Goal: Communication & Community: Share content

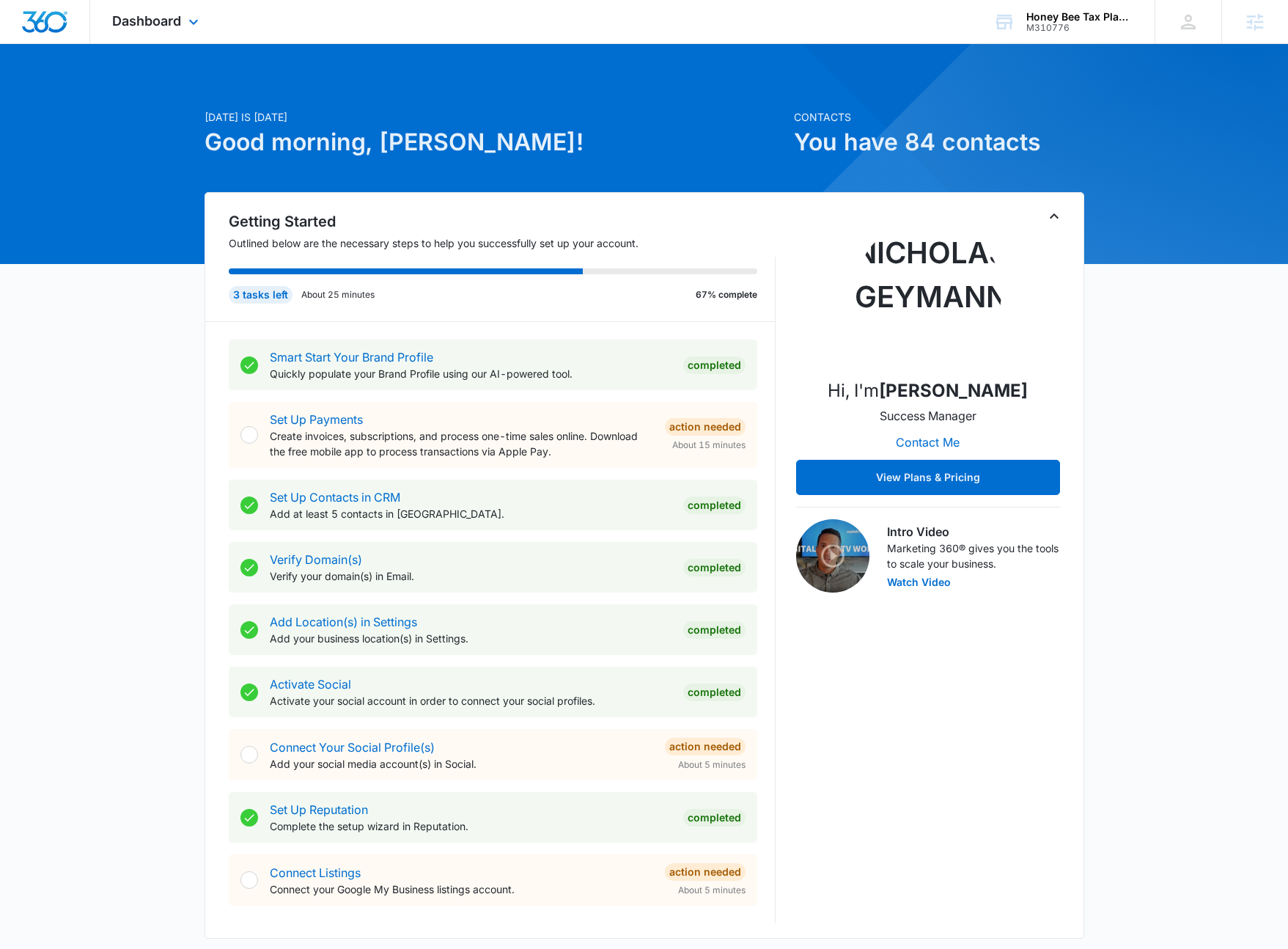
click at [182, 21] on div "Dashboard Apps Reputation Websites Forms CRM Email Social Content Ads Intellige…" at bounding box center [157, 22] width 134 height 43
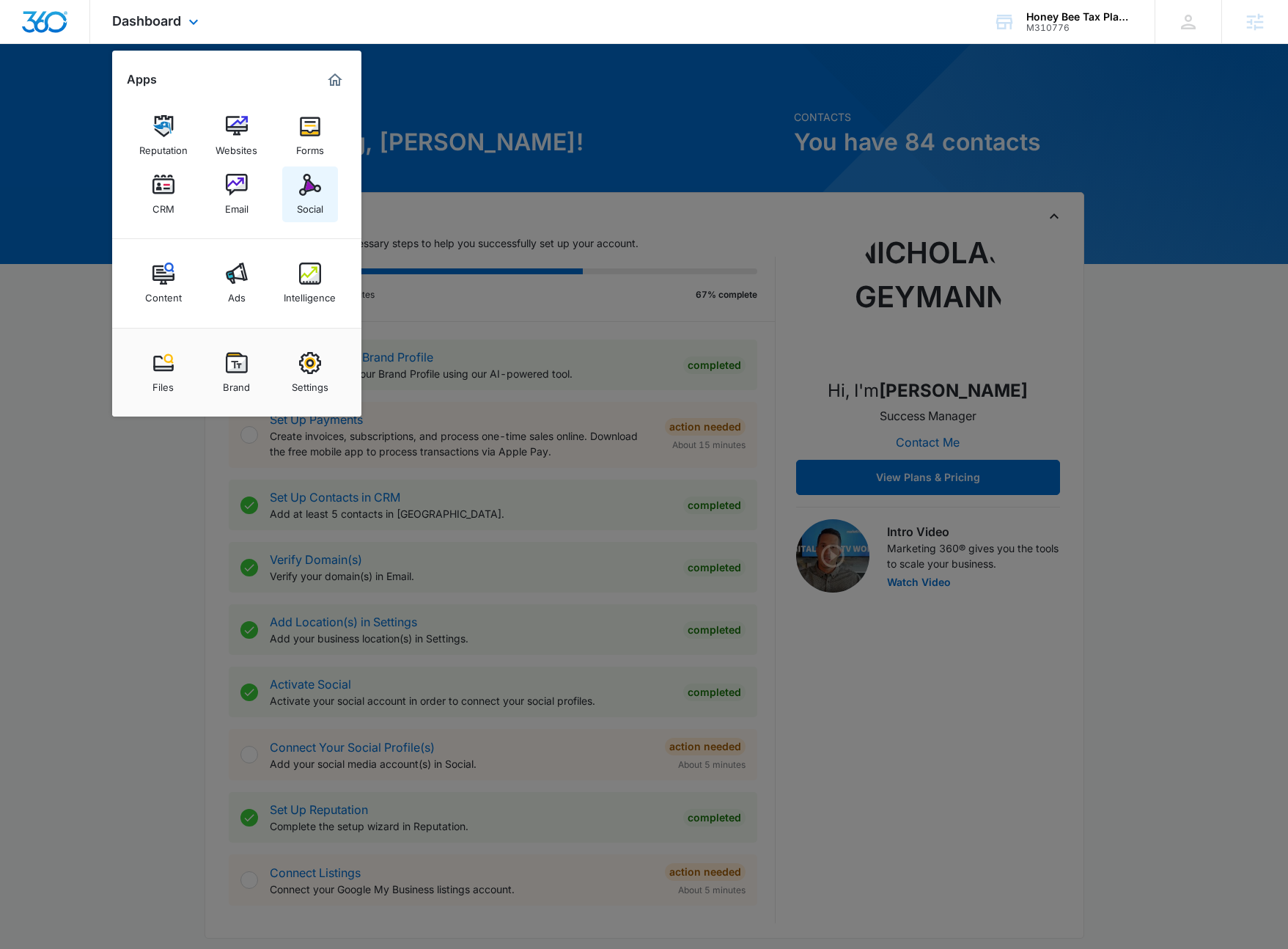
click at [307, 184] on img at bounding box center [310, 185] width 22 height 22
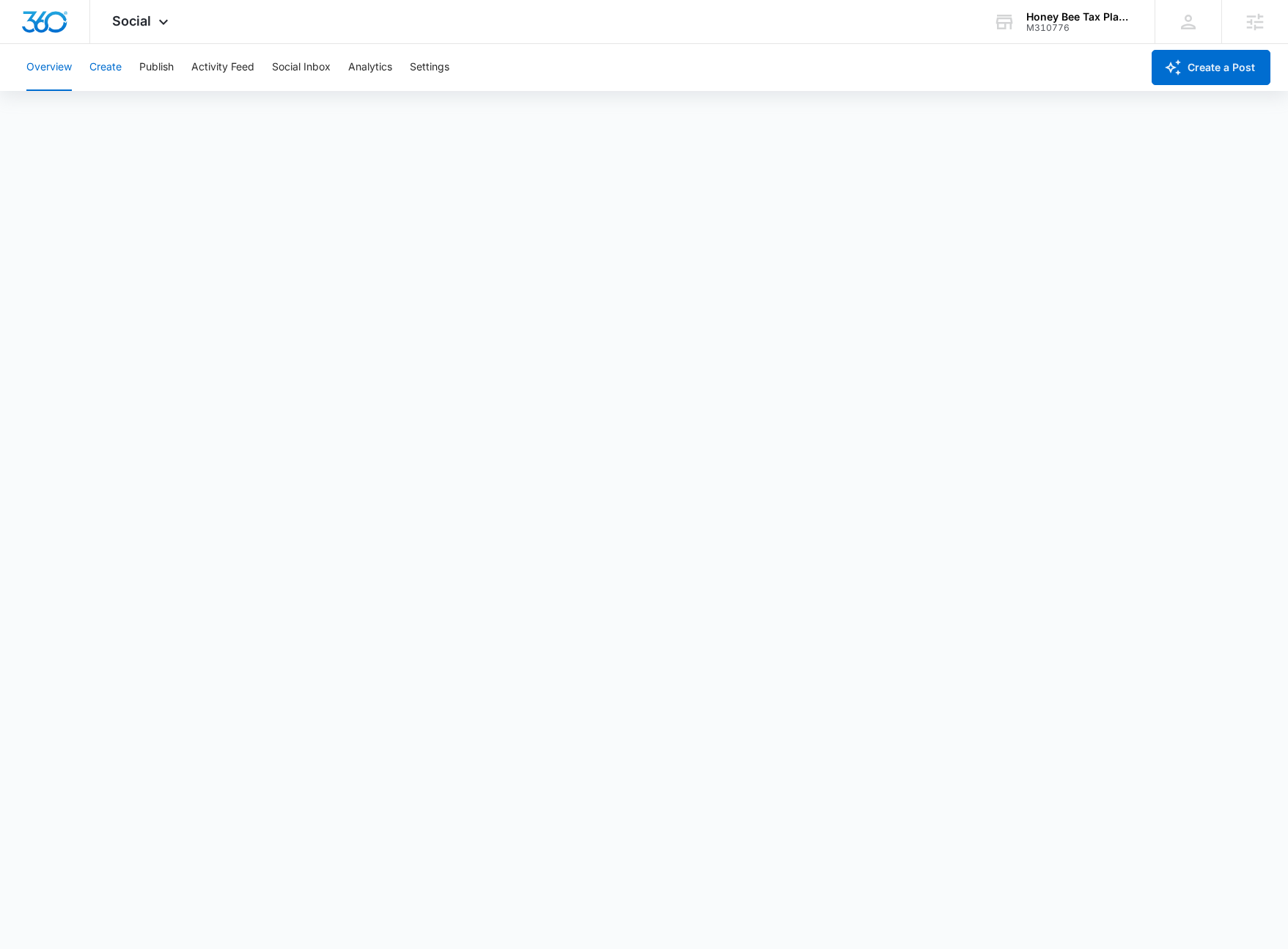
click at [103, 65] on button "Create" at bounding box center [106, 67] width 32 height 47
